Goal: Information Seeking & Learning: Find specific fact

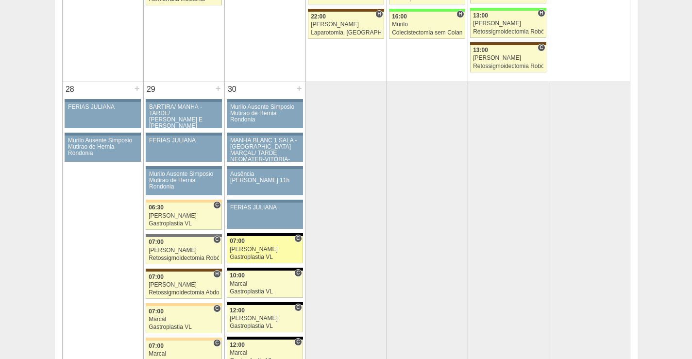
scroll to position [1846, 0]
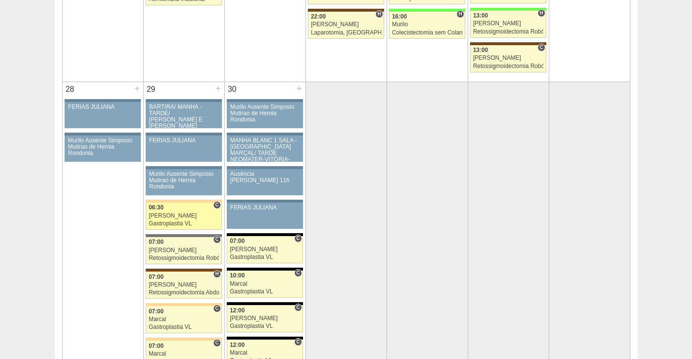
click at [192, 213] on div "[PERSON_NAME]" at bounding box center [184, 216] width 70 height 6
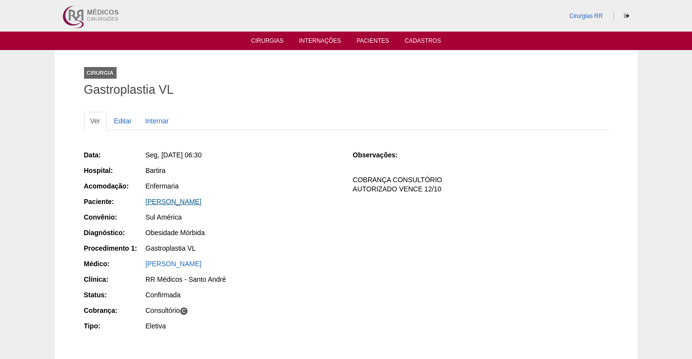
click at [190, 199] on link "Isabella Lopes da Silva" at bounding box center [174, 202] width 56 height 8
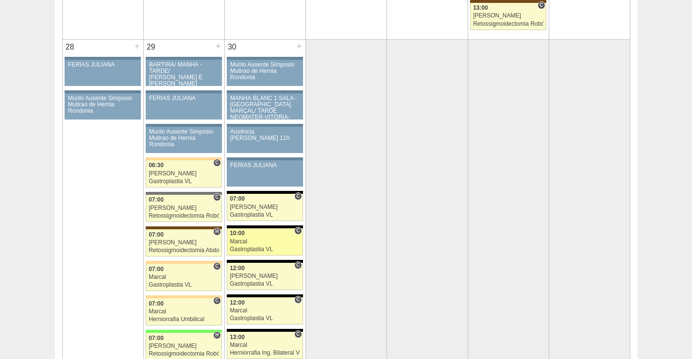
scroll to position [1895, 0]
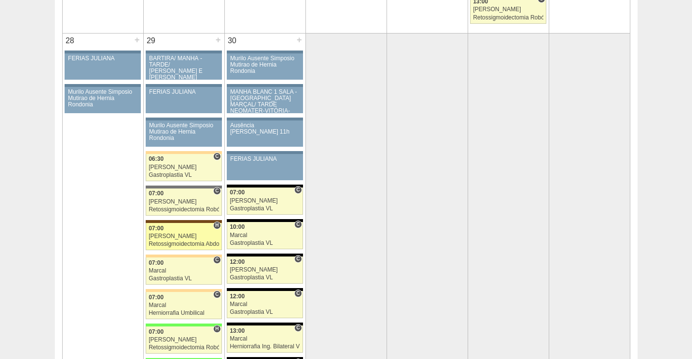
click at [190, 233] on div "Luiz Guilherme" at bounding box center [184, 236] width 70 height 6
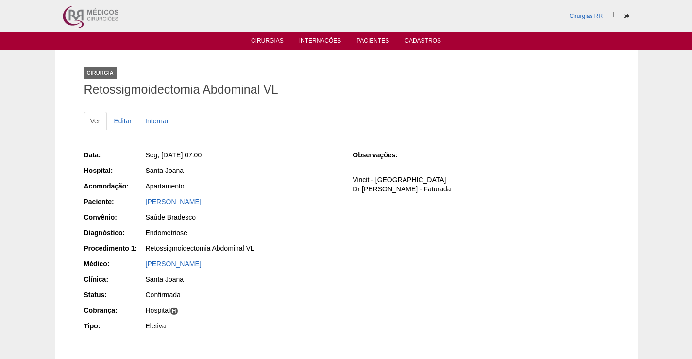
click at [192, 261] on div "[PERSON_NAME]" at bounding box center [243, 264] width 194 height 10
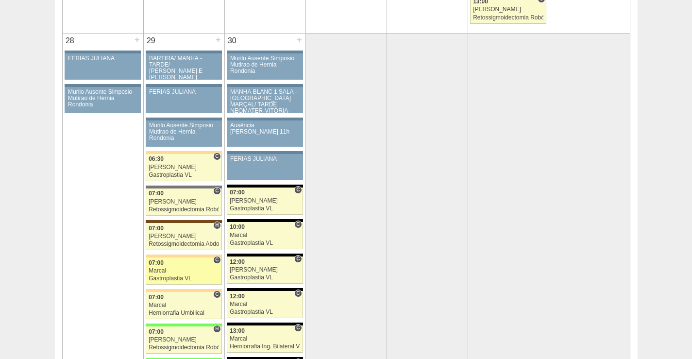
scroll to position [1895, 0]
click at [195, 270] on div "Marcal" at bounding box center [184, 271] width 70 height 6
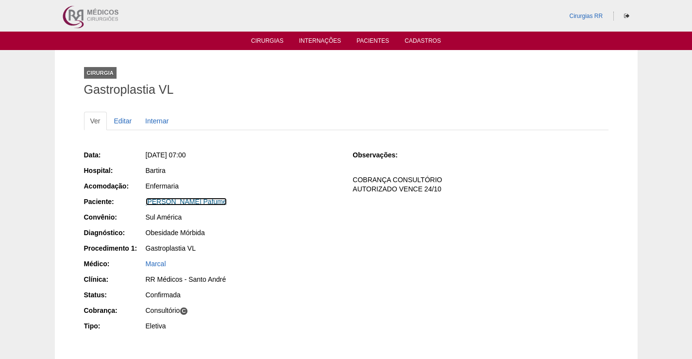
drag, startPoint x: 202, startPoint y: 199, endPoint x: 227, endPoint y: 208, distance: 27.4
click at [202, 198] on link "Julio Cesar Donizeti Pafume" at bounding box center [186, 202] width 81 height 8
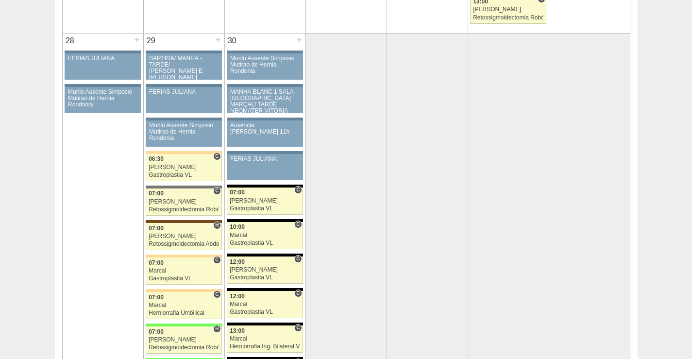
scroll to position [1944, 0]
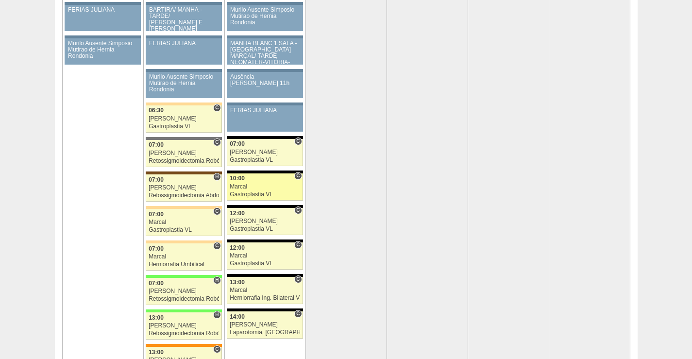
click at [265, 182] on link "88919 Marcal C 10:00 Marcal Gastroplastia VL Hospital Blanc RR Médicos - São Be…" at bounding box center [265, 186] width 76 height 27
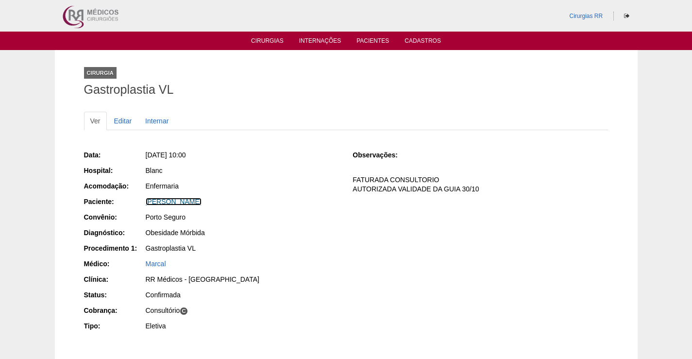
drag, startPoint x: 205, startPoint y: 202, endPoint x: 478, endPoint y: 223, distance: 274.3
click at [202, 203] on link "[PERSON_NAME]" at bounding box center [174, 202] width 56 height 8
